Goal: Task Accomplishment & Management: Manage account settings

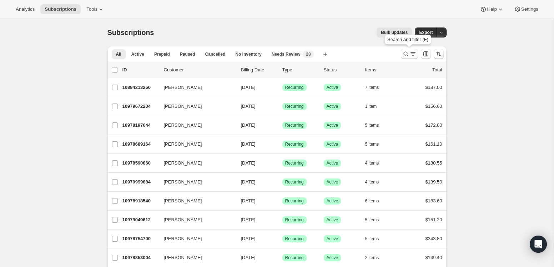
click at [407, 51] on icon "Search and filter results" at bounding box center [405, 53] width 7 height 7
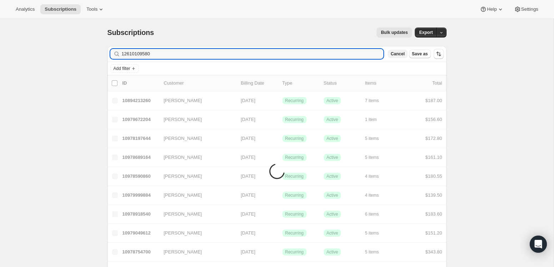
type input "12610109580"
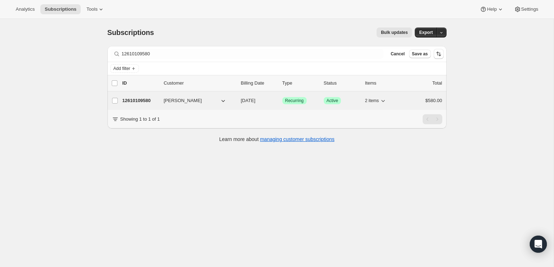
click at [173, 100] on span "[PERSON_NAME]" at bounding box center [183, 100] width 38 height 7
click at [223, 101] on icon "button" at bounding box center [223, 100] width 7 height 7
click at [190, 102] on span "[PERSON_NAME]" at bounding box center [183, 100] width 38 height 7
click at [146, 101] on p "12610109580" at bounding box center [140, 100] width 36 height 7
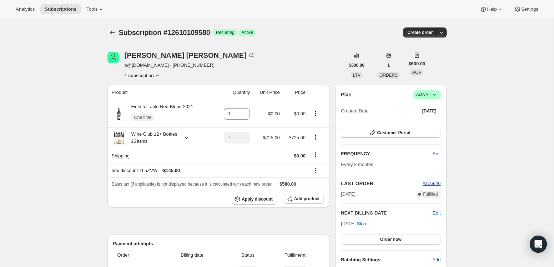
drag, startPoint x: 224, startPoint y: 69, endPoint x: 187, endPoint y: 67, distance: 36.5
click at [187, 67] on div "[PERSON_NAME] b@[DOMAIN_NAME] · [PHONE_NUMBER] 1 subscription" at bounding box center [225, 65] width 237 height 27
click at [187, 66] on span "b@[DOMAIN_NAME] · [PHONE_NUMBER]" at bounding box center [190, 65] width 130 height 7
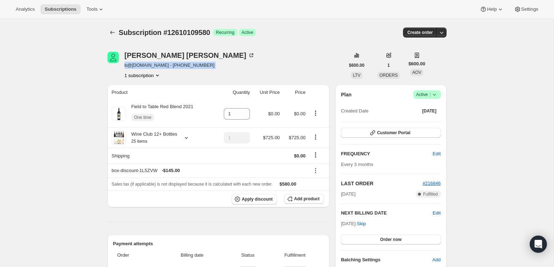
click at [187, 66] on span "b@[DOMAIN_NAME] · [PHONE_NUMBER]" at bounding box center [190, 65] width 130 height 7
drag, startPoint x: 185, startPoint y: 66, endPoint x: 236, endPoint y: 66, distance: 51.1
click at [236, 66] on div "[PERSON_NAME] b@[DOMAIN_NAME] · [PHONE_NUMBER] 1 subscription" at bounding box center [225, 65] width 237 height 27
click at [180, 66] on span "b@[DOMAIN_NAME] · [PHONE_NUMBER]" at bounding box center [190, 65] width 130 height 7
drag, startPoint x: 179, startPoint y: 66, endPoint x: 124, endPoint y: 68, distance: 55.0
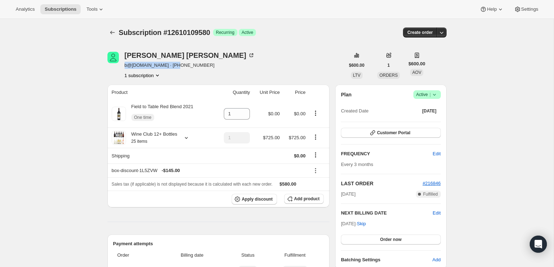
click at [124, 68] on div "[PERSON_NAME] b@[DOMAIN_NAME] · [PHONE_NUMBER] 1 subscription" at bounding box center [225, 65] width 237 height 27
copy span "b@[DOMAIN_NAME]"
